Goal: Information Seeking & Learning: Check status

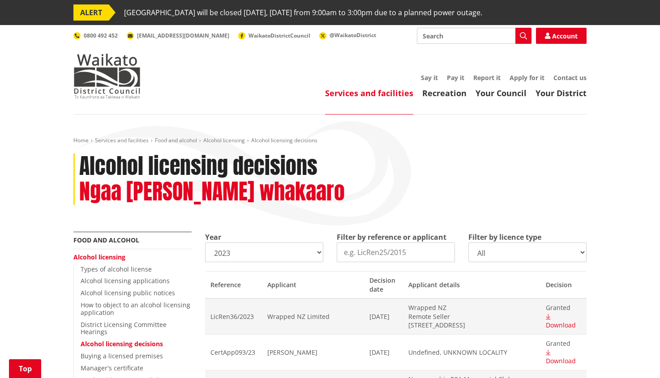
scroll to position [120, 0]
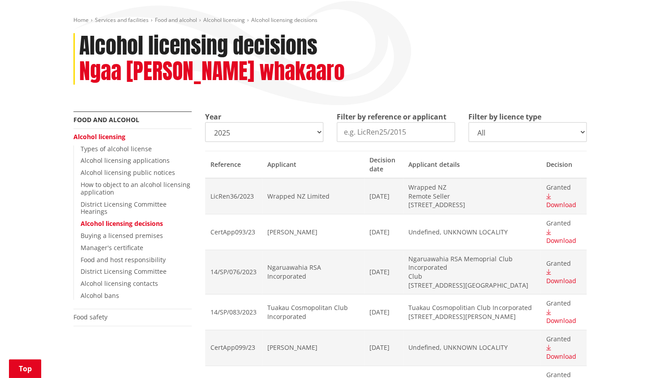
click option "2025" at bounding box center [0, 0] width 0 height 0
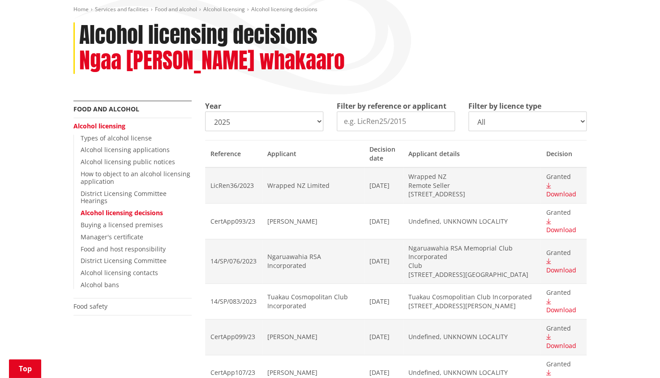
scroll to position [124, 0]
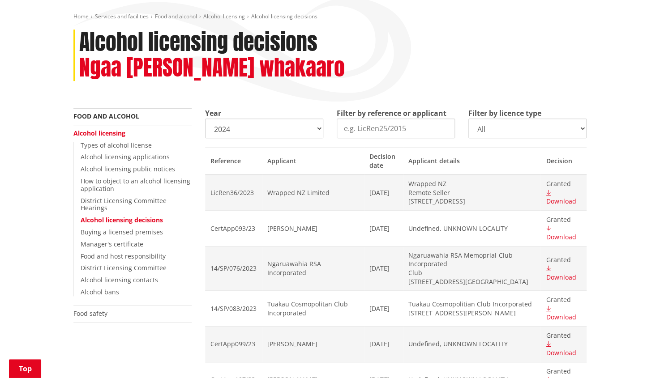
click option "2024" at bounding box center [0, 0] width 0 height 0
select select "2025"
click option "2025" at bounding box center [0, 0] width 0 height 0
click at [556, 162] on th "Decision" at bounding box center [564, 160] width 46 height 27
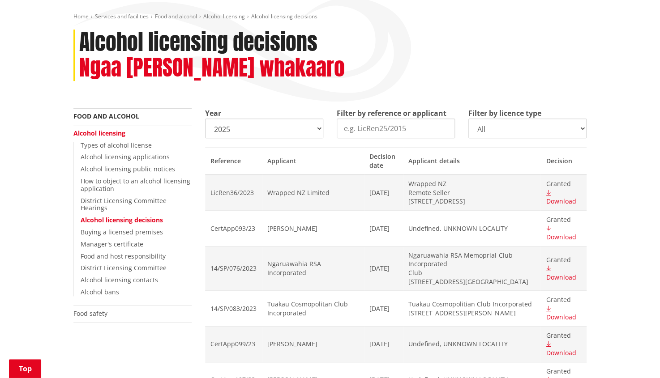
click option "All" at bounding box center [0, 0] width 0 height 0
click at [386, 132] on input "Filter by reference or applicant" at bounding box center [396, 129] width 118 height 20
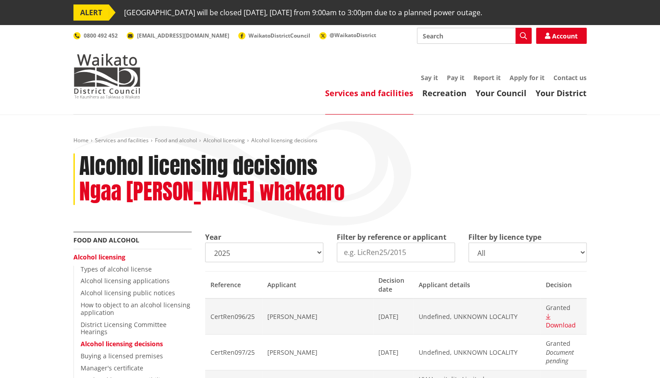
click at [468, 243] on select "All On licence - New On licence - Renewals On licence - Variations Off licence …" at bounding box center [527, 253] width 118 height 20
click at [553, 287] on th "Decision" at bounding box center [564, 284] width 46 height 27
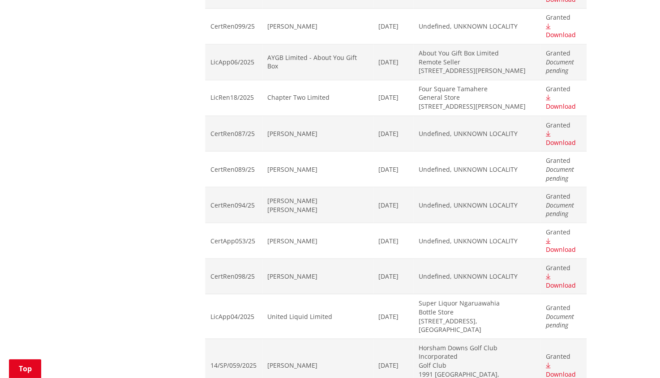
scroll to position [551, 0]
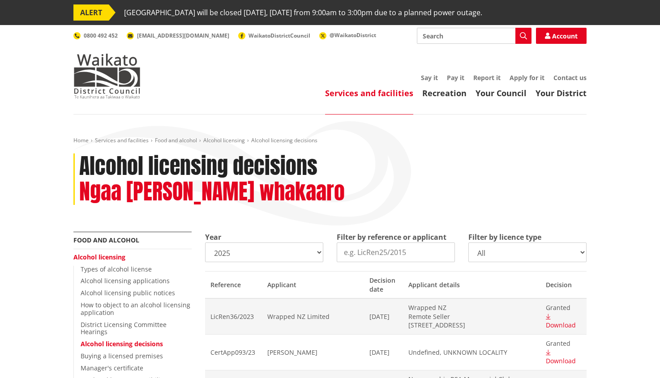
select select "2025"
